Goal: Complete application form

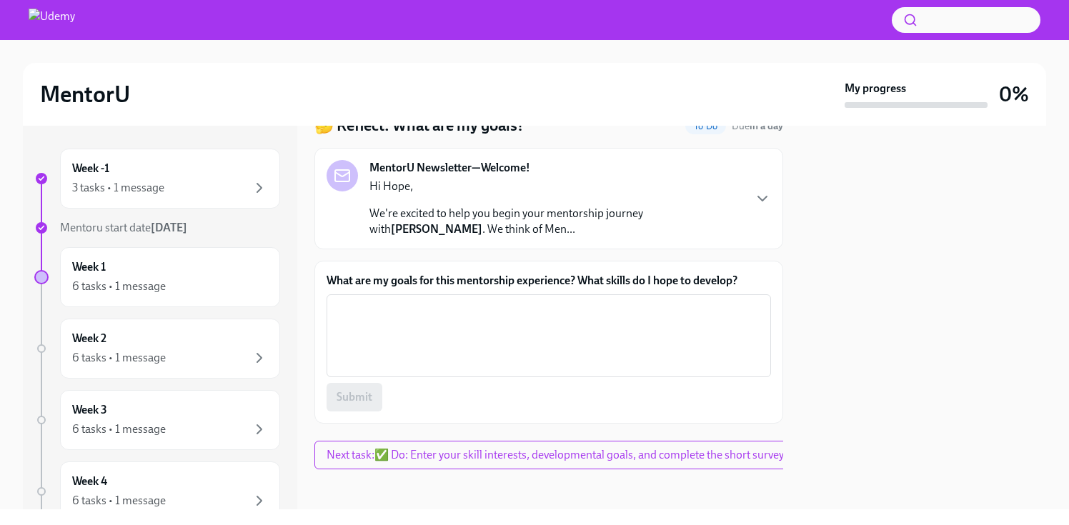
scroll to position [79, 0]
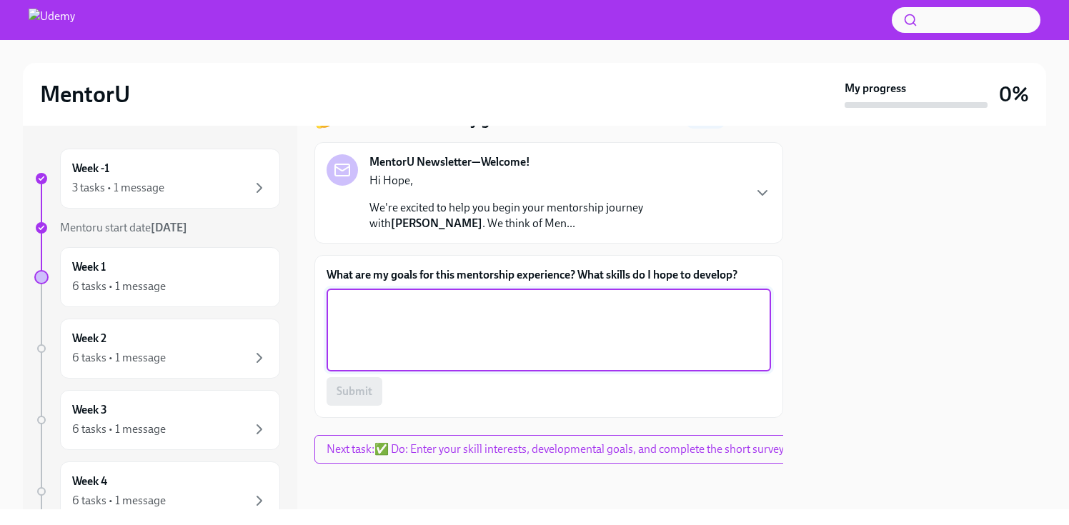
click at [403, 317] on textarea "What are my goals for this mentorship experience? What skills do I hope to deve…" at bounding box center [548, 330] width 427 height 69
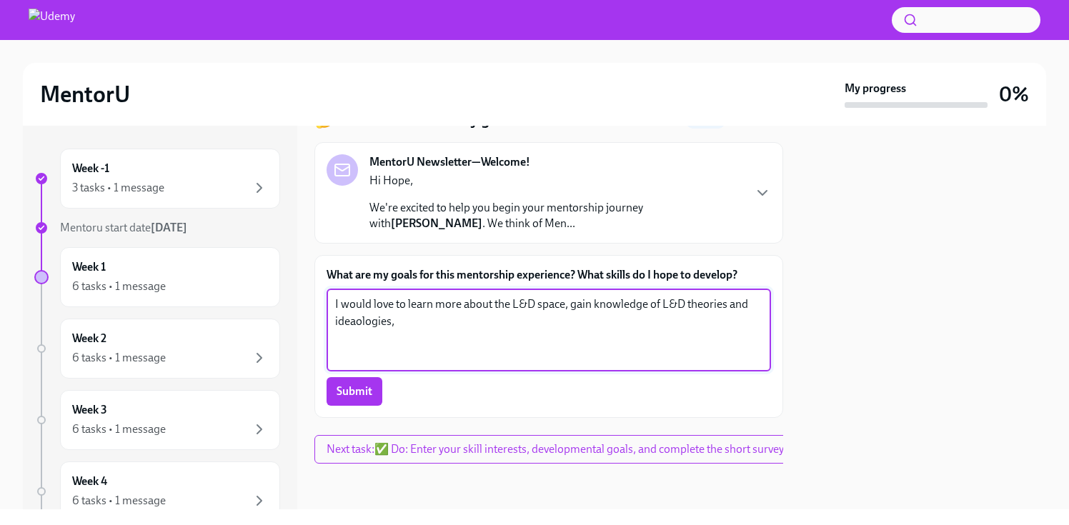
click at [403, 313] on textarea "I would love to learn more about the L&D space, gain knowledge of L&D theories …" at bounding box center [548, 330] width 427 height 69
click at [397, 312] on textarea "I would love to learn more about the L&D space, gain knowledge of L&D theories …" at bounding box center [548, 330] width 427 height 69
click at [369, 312] on textarea "I would love to learn more about the L&D space, gain knowledge of L&D theories …" at bounding box center [548, 330] width 427 height 69
click at [562, 297] on textarea "I would love to learn more about the L&D space, gain knowledge of L&D theories …" at bounding box center [548, 330] width 427 height 69
click at [510, 296] on textarea "I would love to learn more about the L&D space, gain knowledge of L&D theories …" at bounding box center [548, 330] width 427 height 69
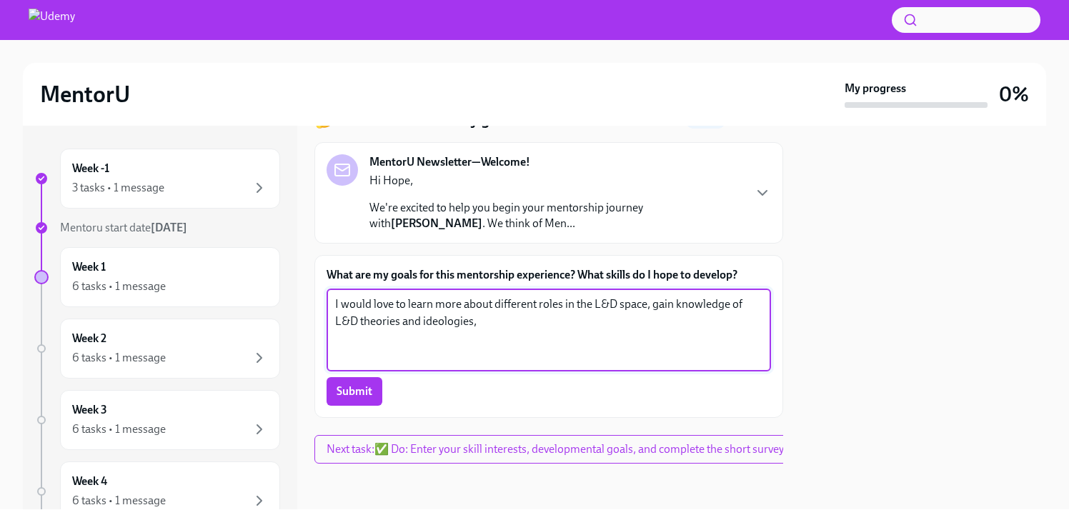
click at [564, 306] on textarea "I would love to learn more about different roles in the L&D space, gain knowled…" at bounding box center [548, 330] width 427 height 69
type textarea "I would love to learn more about different roles in the L&D space, gain knowled…"
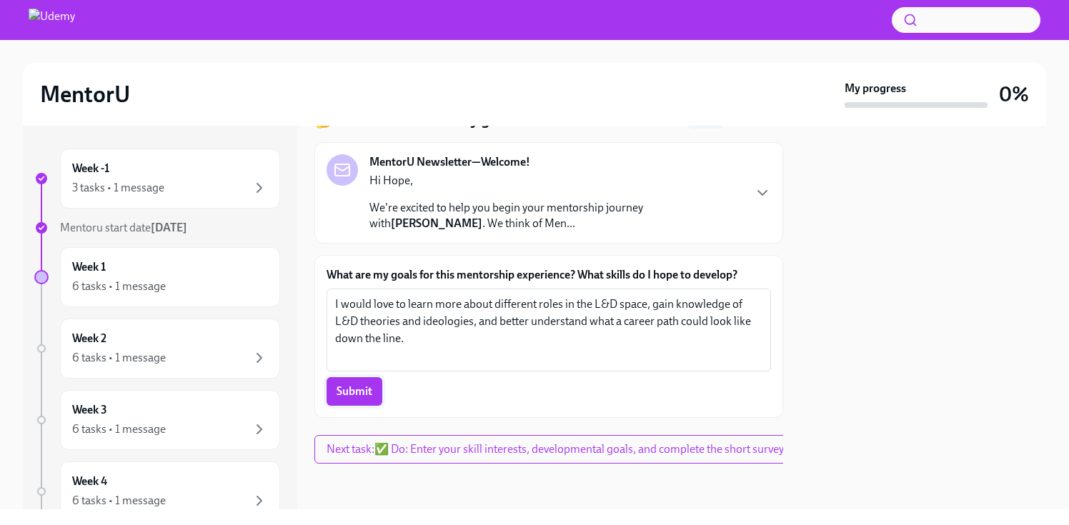
click at [365, 394] on button "Submit" at bounding box center [355, 391] width 56 height 29
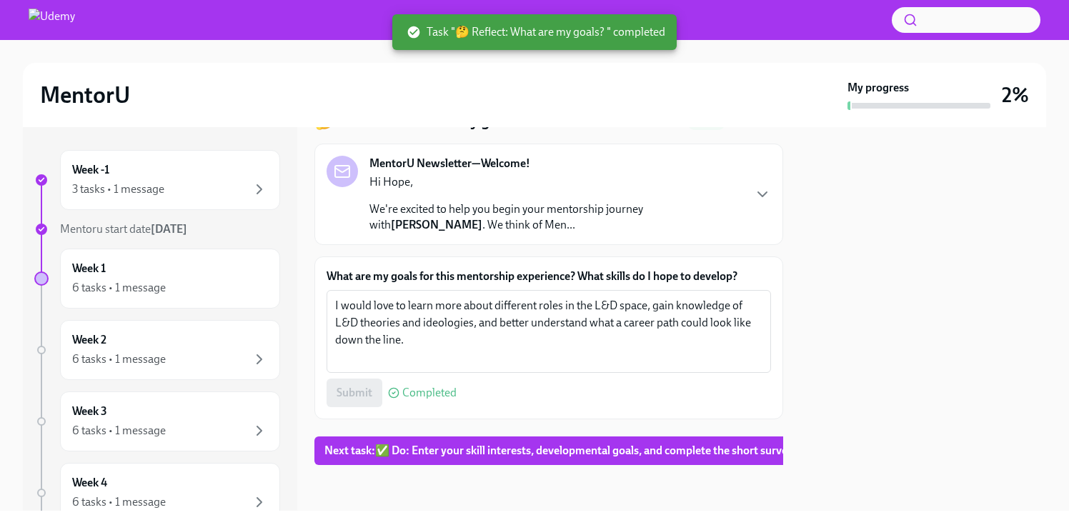
click at [648, 511] on div "MentorU My progress 2% Week -1 3 tasks • 1 message Mentoru start date Sep 15th …" at bounding box center [534, 262] width 1069 height 525
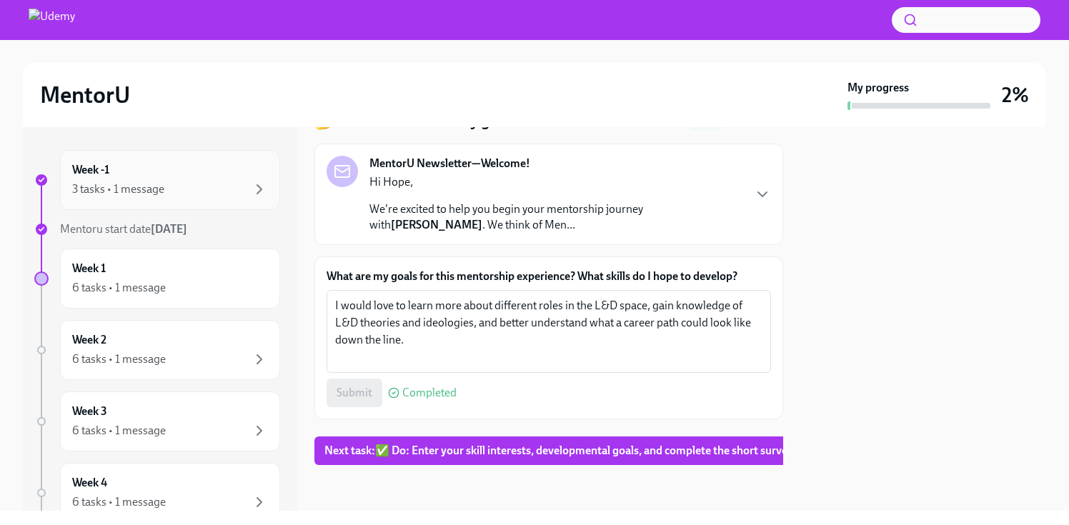
click at [164, 198] on div "Week -1 3 tasks • 1 message" at bounding box center [170, 180] width 220 height 60
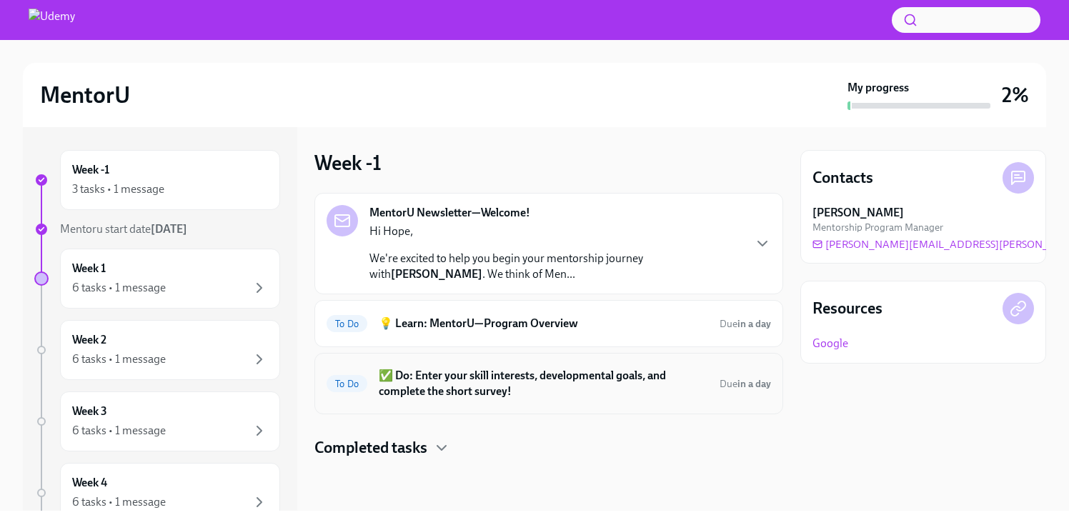
click at [509, 390] on h6 "✅ Do: Enter your skill interests, developmental goals, and complete the short s…" at bounding box center [544, 383] width 330 height 31
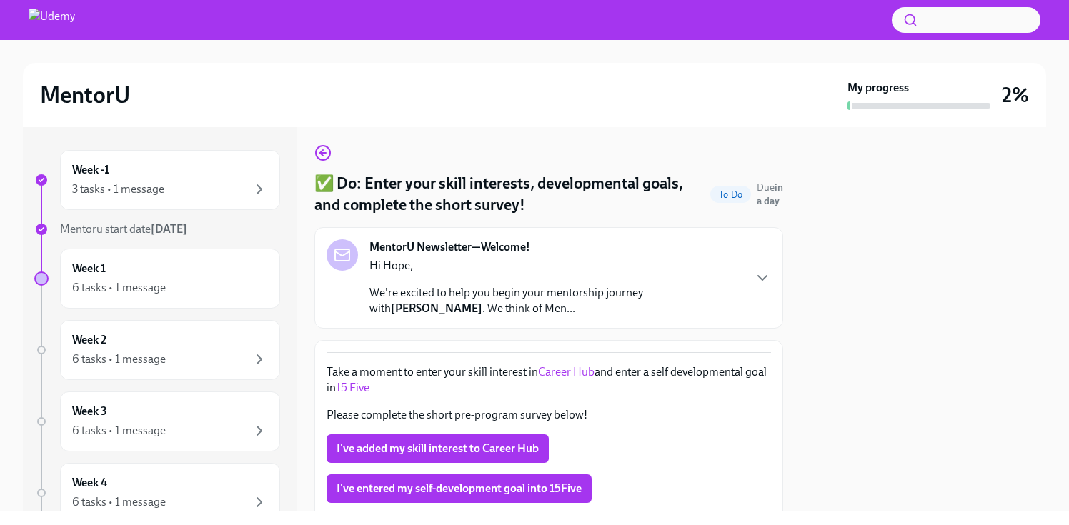
scroll to position [90, 0]
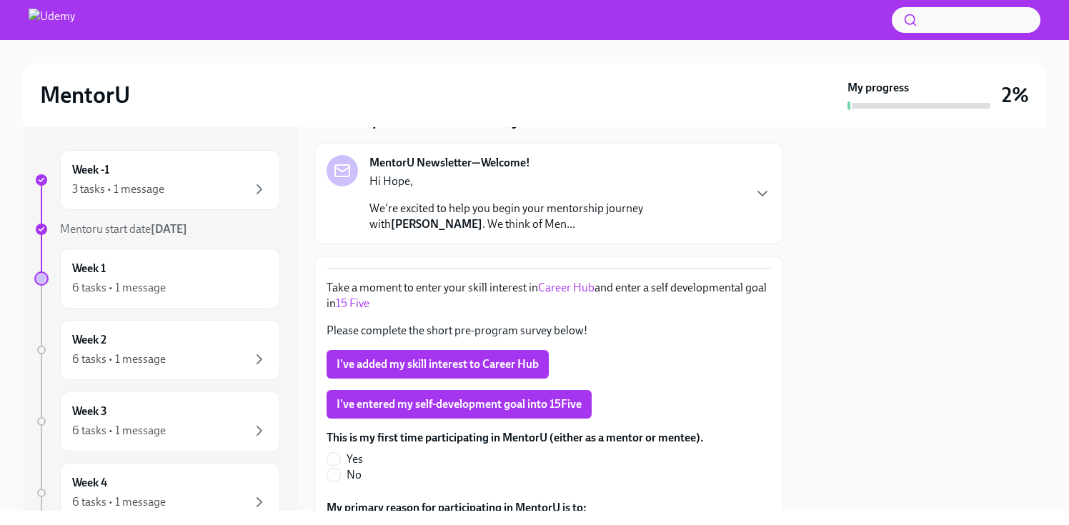
click at [570, 292] on link "Career Hub" at bounding box center [566, 288] width 56 height 14
click at [342, 477] on label "No" at bounding box center [510, 475] width 366 height 16
click at [340, 477] on input "No" at bounding box center [333, 475] width 13 height 13
radio input "true"
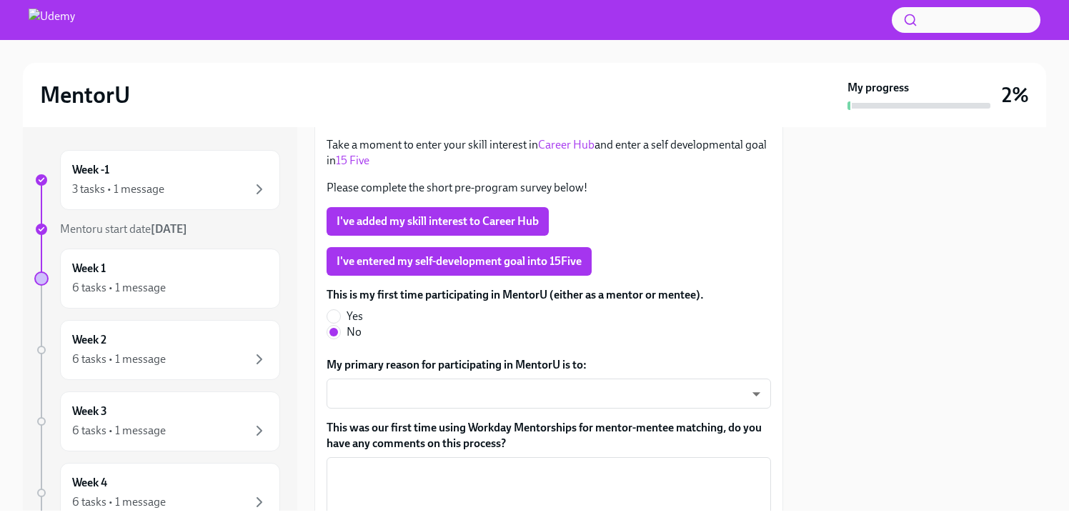
scroll to position [246, 0]
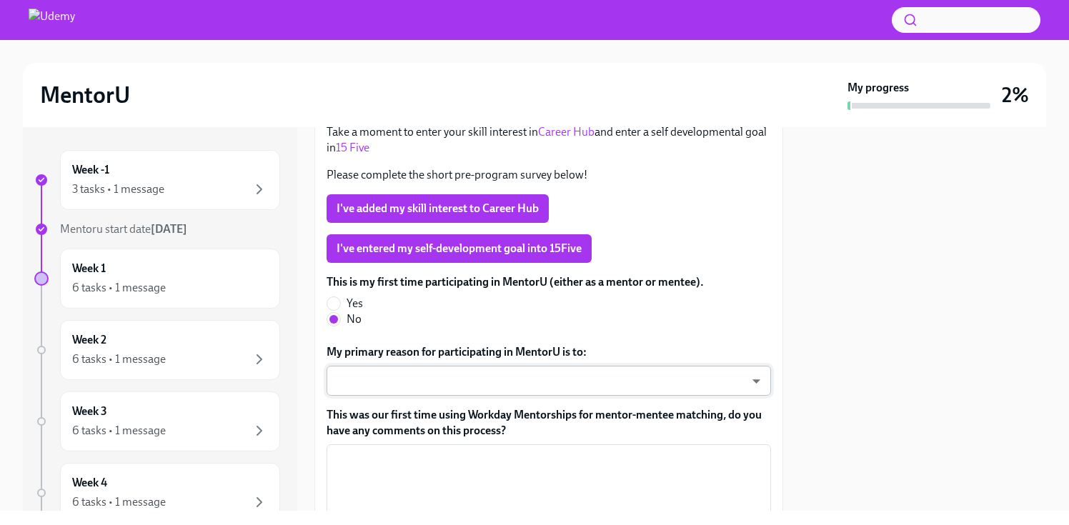
click at [516, 380] on body "MentorU My progress 2% Week -1 3 tasks • 1 message Mentoru start date Sep 15th …" at bounding box center [534, 317] width 1069 height 635
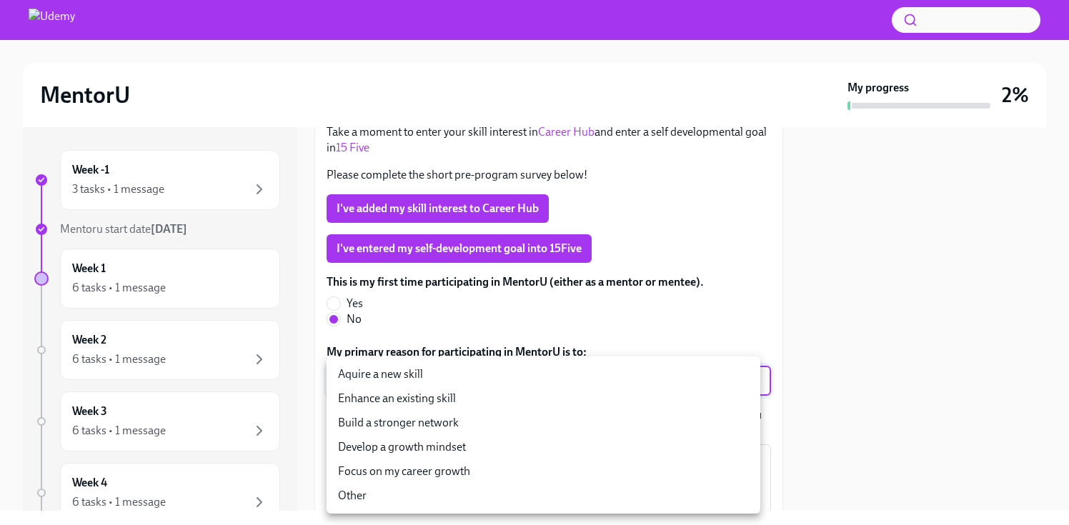
click at [462, 479] on li "Focus on my career growth" at bounding box center [544, 472] width 434 height 24
type input "svBTnK_Ep"
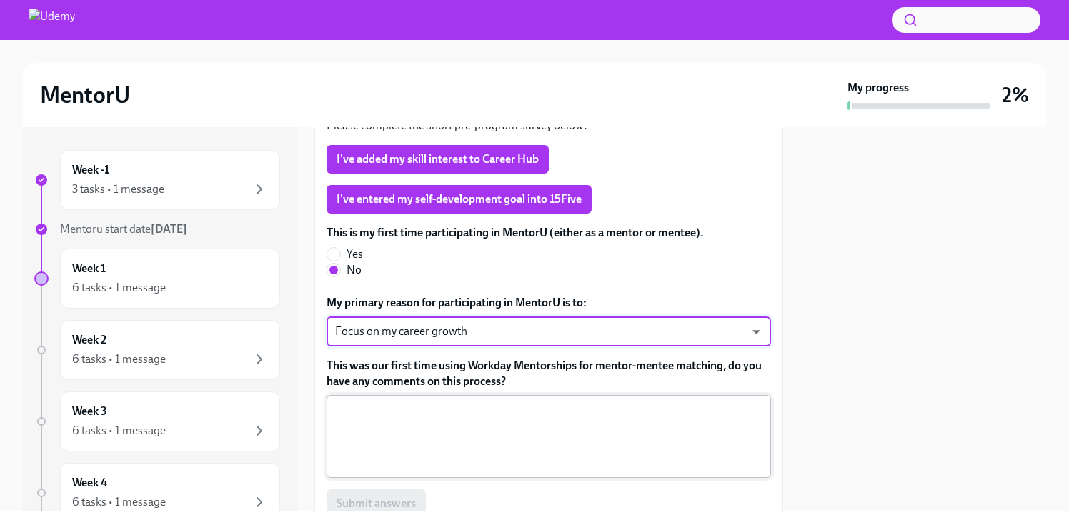
click at [550, 419] on textarea "This was our first time using Workday Mentorships for mentor-mentee matching, d…" at bounding box center [548, 436] width 427 height 69
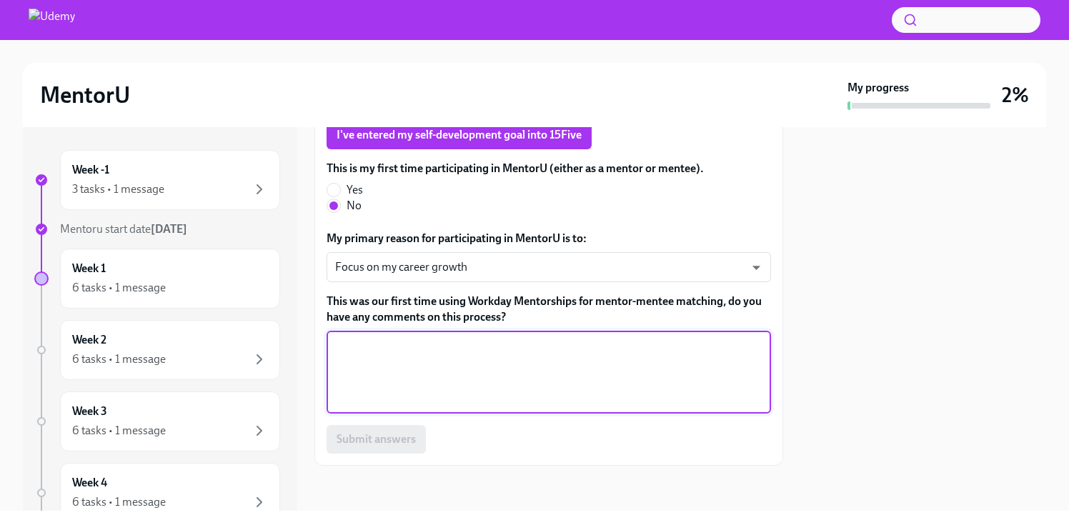
scroll to position [360, 0]
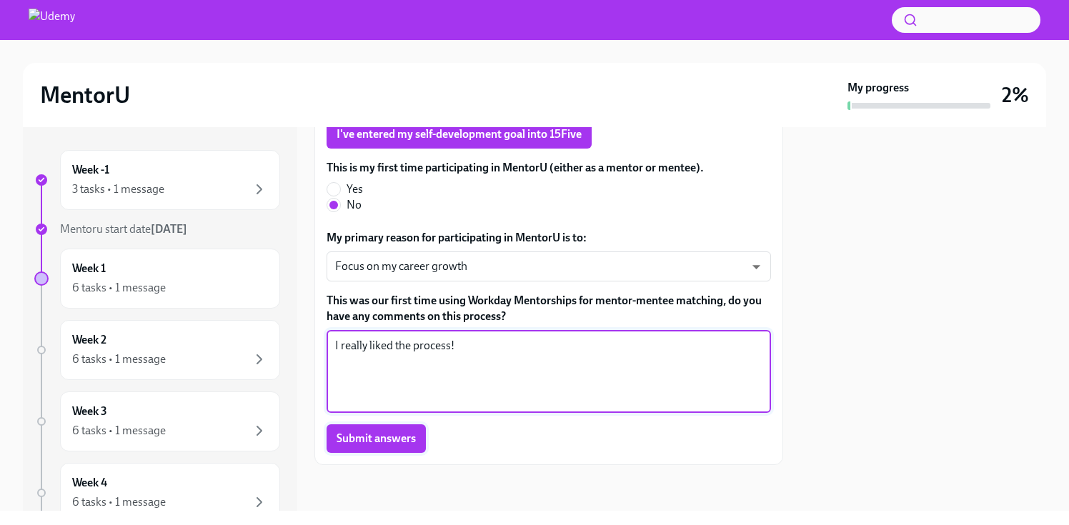
type textarea "I really liked the process!"
click at [357, 442] on span "Submit answers" at bounding box center [376, 439] width 79 height 14
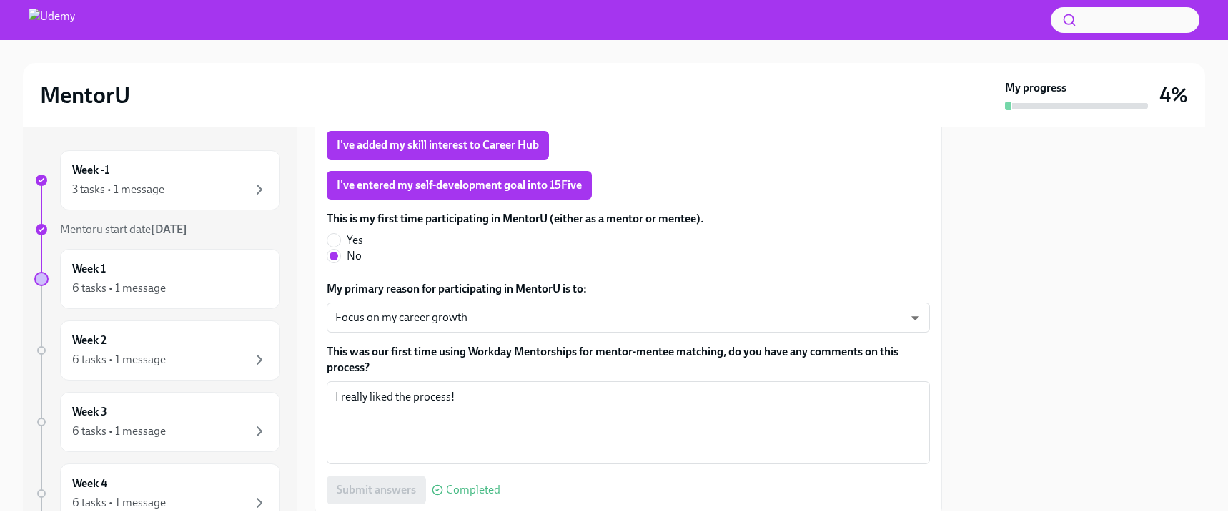
scroll to position [330, 0]
